Goal: Information Seeking & Learning: Learn about a topic

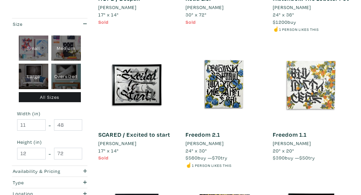
scroll to position [269, 0]
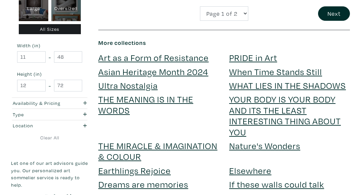
scroll to position [1141, 0]
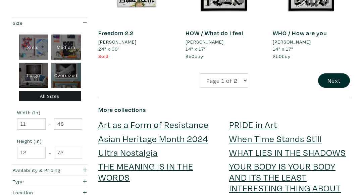
click at [342, 80] on div "Page 1 of 2 Page 2 of 2 Next" at bounding box center [224, 81] width 262 height 14
click at [337, 76] on button "Next" at bounding box center [334, 81] width 32 height 14
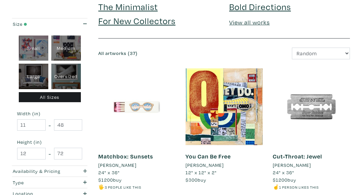
scroll to position [134, 0]
